Goal: Task Accomplishment & Management: Manage account settings

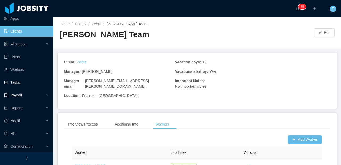
scroll to position [17, 0]
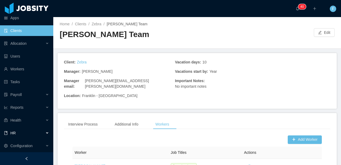
click at [26, 132] on div "HR" at bounding box center [26, 133] width 53 height 11
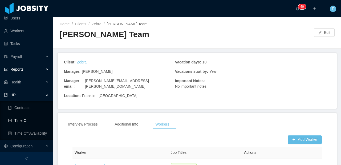
scroll to position [56, 0]
click at [26, 121] on link "Time Off" at bounding box center [28, 120] width 41 height 11
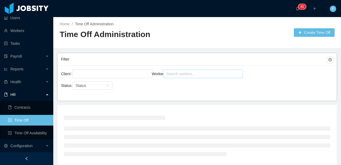
click at [185, 76] on div "Search workers..." at bounding box center [200, 73] width 69 height 5
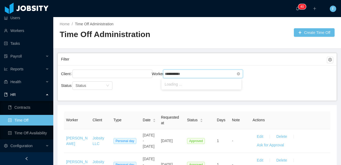
type input "**********"
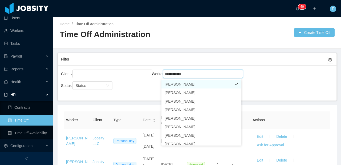
click at [189, 85] on li "[PERSON_NAME]" at bounding box center [201, 84] width 80 height 9
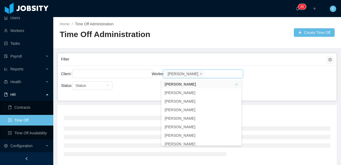
click at [279, 101] on main "Home / Time Off Administration / Time Off Administration Create Time Off Filter…" at bounding box center [197, 91] width 288 height 148
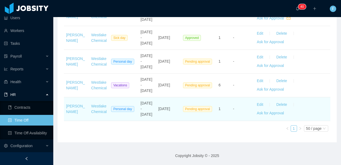
scroll to position [143, 0]
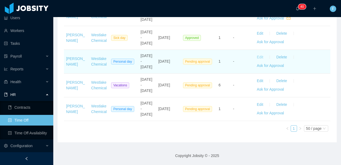
click at [255, 55] on button "Edit" at bounding box center [259, 57] width 15 height 9
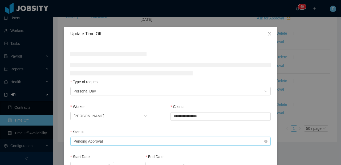
click at [170, 140] on div "Select status Pending Approval" at bounding box center [168, 141] width 190 height 8
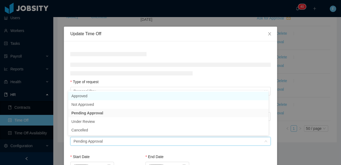
click at [87, 94] on li "Approved" at bounding box center [168, 96] width 200 height 9
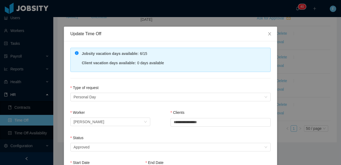
click at [116, 85] on div "Type of request" at bounding box center [170, 89] width 200 height 8
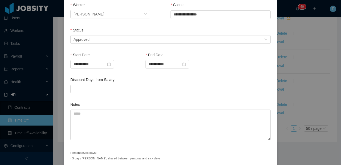
scroll to position [130, 0]
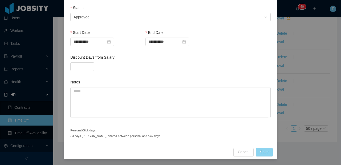
click at [261, 154] on button "Save" at bounding box center [264, 152] width 17 height 9
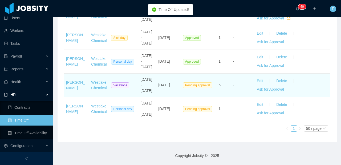
click at [256, 83] on button "Edit" at bounding box center [259, 81] width 15 height 9
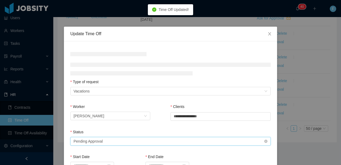
click at [155, 138] on div "Select status Pending Approval" at bounding box center [168, 141] width 190 height 8
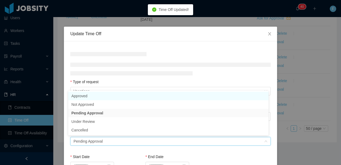
click at [126, 96] on li "Approved" at bounding box center [168, 96] width 200 height 9
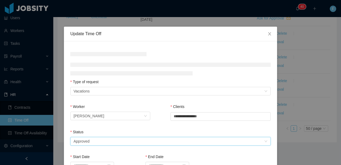
click at [130, 83] on div "Type of request" at bounding box center [170, 83] width 200 height 8
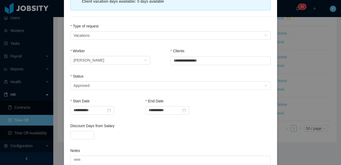
scroll to position [136, 0]
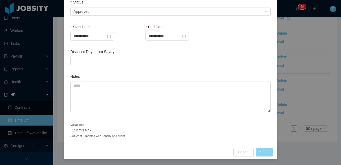
click at [263, 153] on button "Save" at bounding box center [264, 152] width 17 height 9
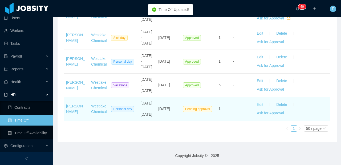
click at [258, 109] on button "Edit" at bounding box center [259, 104] width 15 height 9
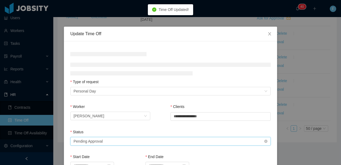
click at [130, 139] on div "Select status Pending Approval" at bounding box center [168, 141] width 190 height 8
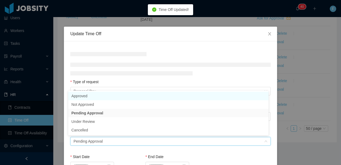
click at [82, 95] on li "Approved" at bounding box center [168, 96] width 200 height 9
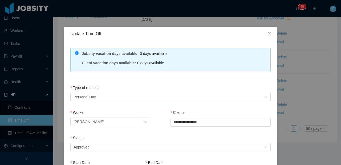
click at [114, 110] on div "Worker" at bounding box center [111, 114] width 83 height 8
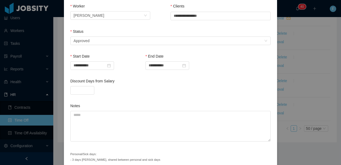
scroll to position [130, 0]
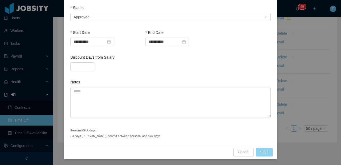
click at [260, 152] on button "Save" at bounding box center [264, 152] width 17 height 9
